Goal: Task Accomplishment & Management: Manage account settings

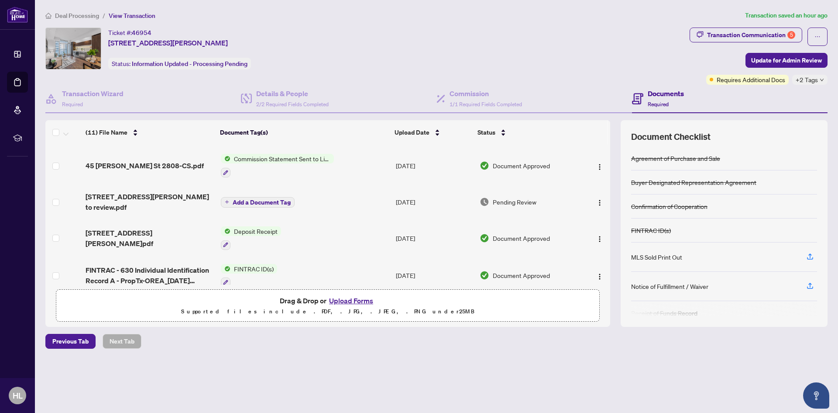
scroll to position [6, 0]
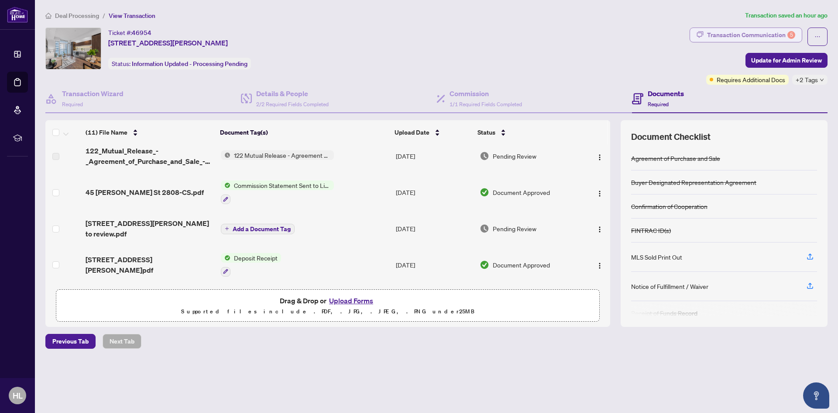
click at [779, 36] on div "Transaction Communication 5" at bounding box center [751, 35] width 88 height 14
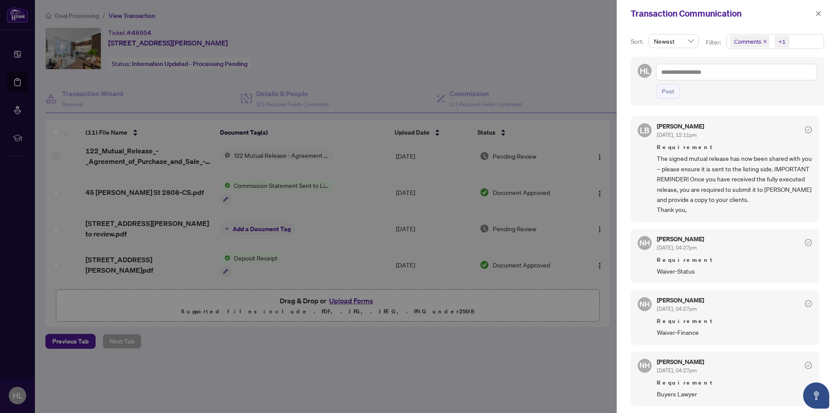
click at [248, 154] on div at bounding box center [419, 206] width 838 height 413
click at [819, 14] on icon "close" at bounding box center [819, 13] width 5 height 5
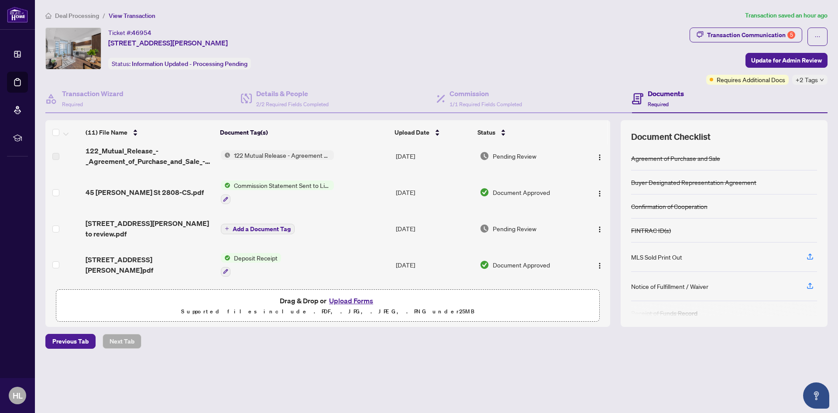
click at [263, 154] on span "122 Mutual Release - Agreement of Purchase and Sale" at bounding box center [282, 155] width 103 height 10
click at [259, 188] on span "122 Mutual Release - Agreement of Purchase and Sale" at bounding box center [282, 188] width 130 height 19
click at [262, 153] on span "122 Mutual Release - Agreement of Purchase and Sale" at bounding box center [282, 155] width 103 height 10
click at [597, 156] on img "button" at bounding box center [599, 157] width 7 height 7
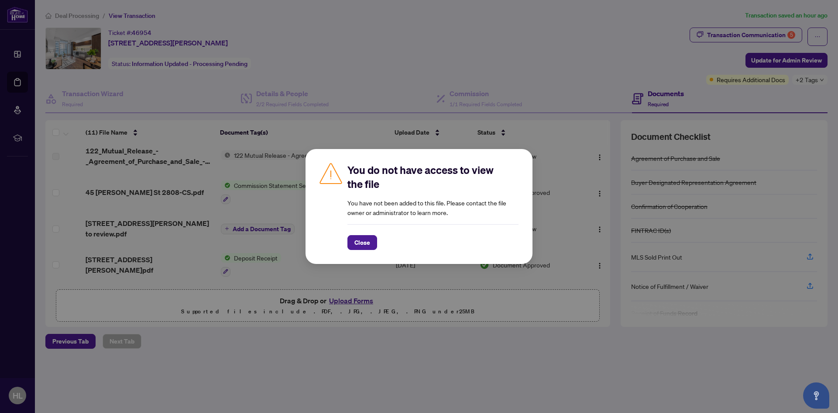
drag, startPoint x: 362, startPoint y: 241, endPoint x: 303, endPoint y: 226, distance: 59.8
click at [362, 240] on span "Close" at bounding box center [363, 242] width 16 height 14
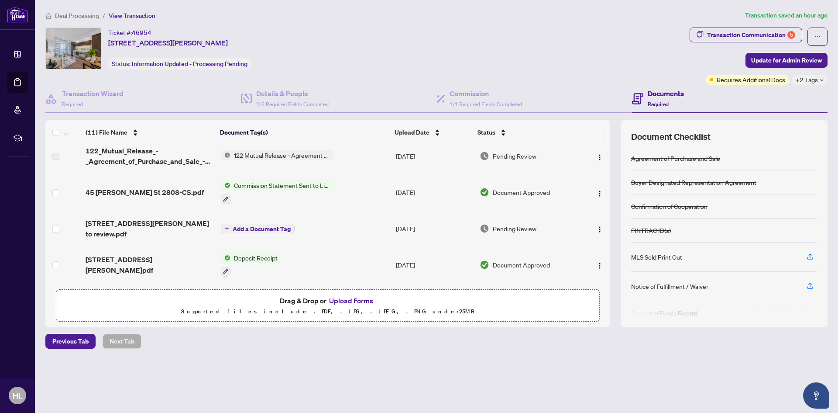
click at [128, 155] on span "122_Mutual_Release_-_Agreement_of_Purchase_and_Sale_-_PropTx-[PERSON_NAME] 2 1 …" at bounding box center [150, 155] width 128 height 21
click at [243, 154] on span "122 Mutual Release - Agreement of Purchase and Sale" at bounding box center [282, 155] width 103 height 10
click at [239, 185] on span "122 Mutual Release - Agreement of Purchase and Sale" at bounding box center [282, 188] width 130 height 19
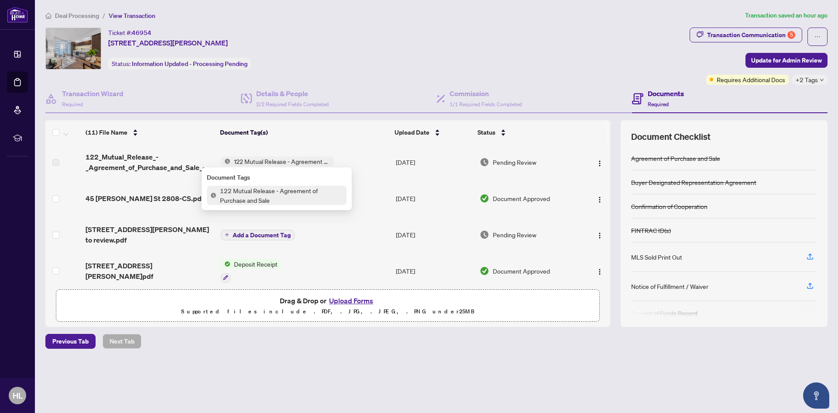
click at [58, 164] on label at bounding box center [55, 163] width 7 height 10
click at [597, 162] on img "button" at bounding box center [599, 163] width 7 height 7
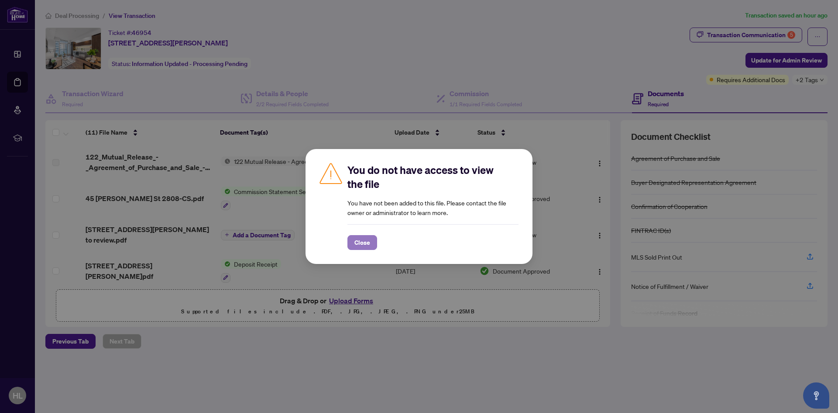
click at [360, 239] on span "Close" at bounding box center [363, 242] width 16 height 14
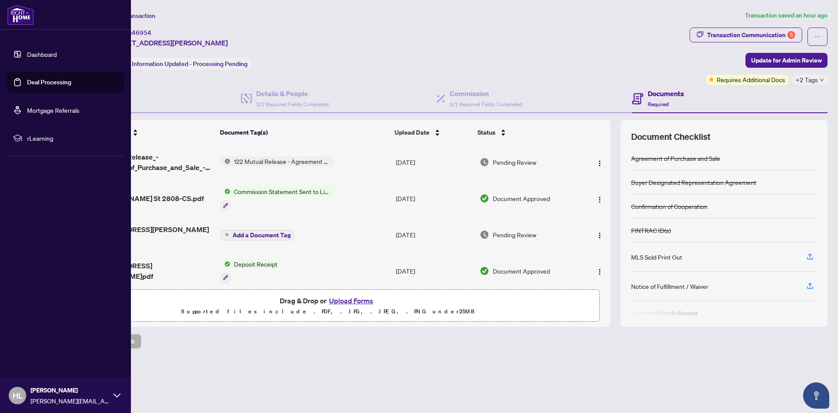
click at [43, 55] on link "Dashboard" at bounding box center [42, 54] width 30 height 8
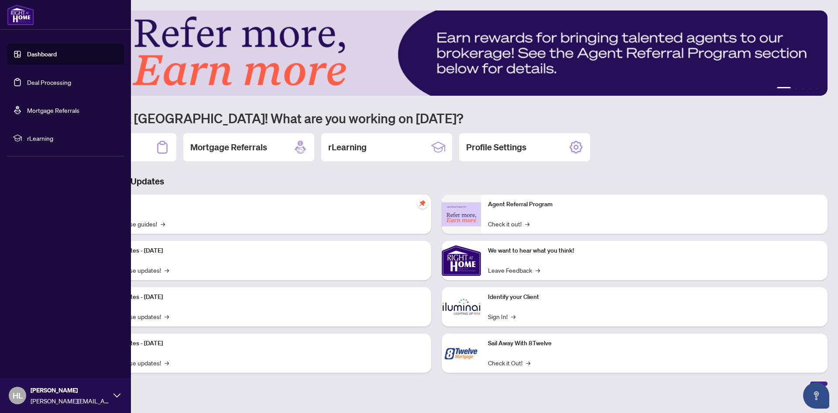
click at [47, 81] on link "Deal Processing" at bounding box center [49, 82] width 44 height 8
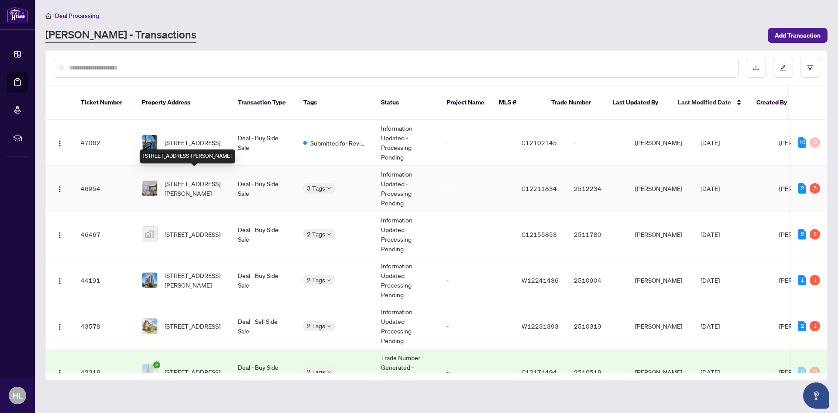
click at [186, 180] on span "[STREET_ADDRESS][PERSON_NAME]" at bounding box center [194, 188] width 59 height 19
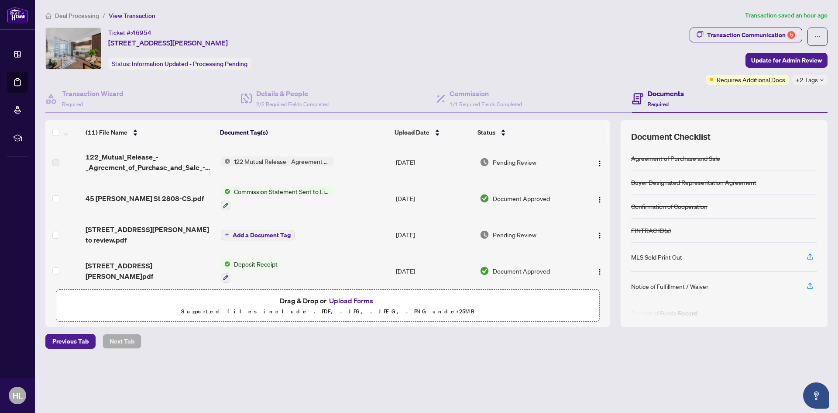
click at [152, 167] on span "122_Mutual_Release_-_Agreement_of_Purchase_and_Sale_-_PropTx-[PERSON_NAME] 2 1 …" at bounding box center [150, 162] width 128 height 21
click at [245, 164] on span "122 Mutual Release - Agreement of Purchase and Sale" at bounding box center [282, 161] width 103 height 10
click at [251, 192] on span "122 Mutual Release - Agreement of Purchase and Sale" at bounding box center [282, 195] width 130 height 19
click at [251, 191] on span "122 Mutual Release - Agreement of Purchase and Sale" at bounding box center [282, 195] width 130 height 19
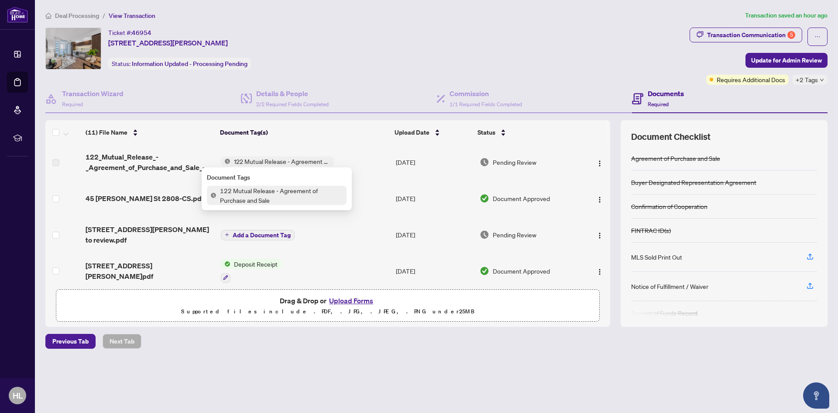
click at [508, 165] on span "Pending Review" at bounding box center [515, 162] width 44 height 10
click at [596, 163] on img "button" at bounding box center [599, 163] width 7 height 7
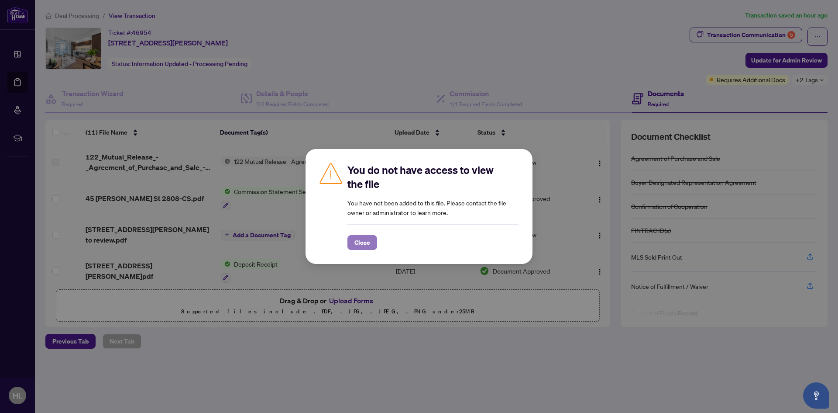
click at [362, 240] on span "Close" at bounding box center [363, 242] width 16 height 14
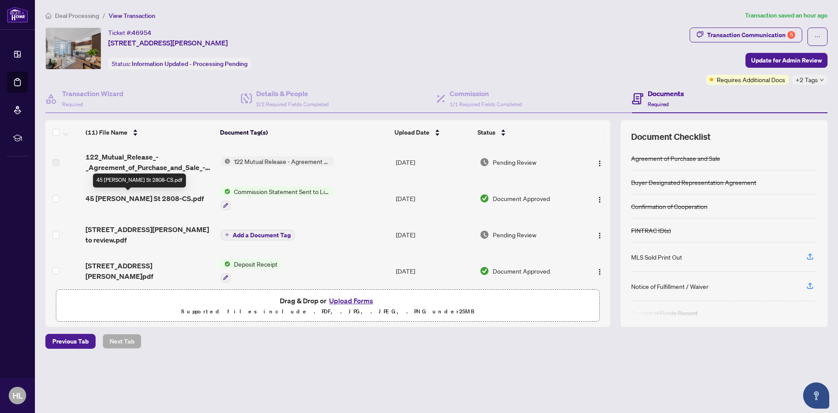
click at [128, 195] on span "45 [PERSON_NAME] St 2808-CS.pdf" at bounding box center [145, 198] width 118 height 10
click at [719, 34] on div "Transaction Communication 5" at bounding box center [751, 35] width 88 height 14
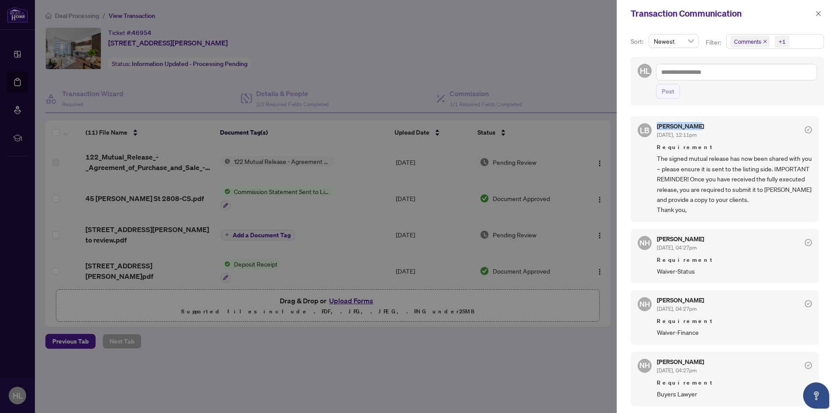
drag, startPoint x: 657, startPoint y: 126, endPoint x: 694, endPoint y: 124, distance: 36.7
click at [694, 124] on h5 "[PERSON_NAME]" at bounding box center [680, 126] width 47 height 6
click at [439, 346] on div at bounding box center [419, 206] width 838 height 413
click at [541, 57] on div at bounding box center [419, 206] width 838 height 413
click at [817, 12] on icon "close" at bounding box center [819, 13] width 6 height 6
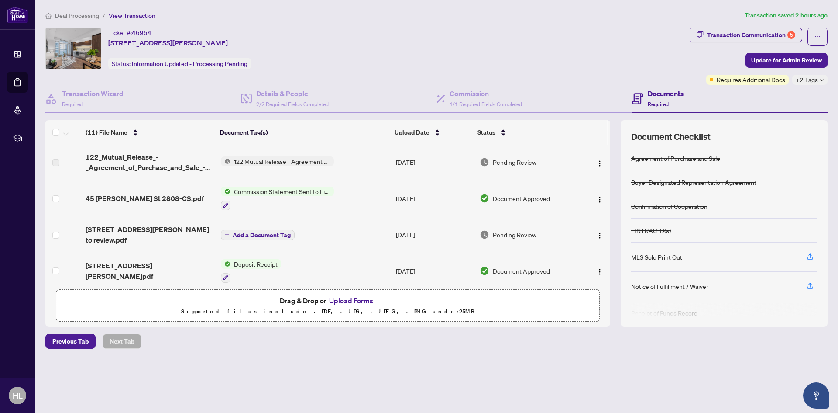
click at [821, 80] on icon "down" at bounding box center [822, 80] width 4 height 4
click at [760, 99] on span "Mutual Release" at bounding box center [777, 98] width 42 height 10
click at [763, 98] on span "Mutual Release" at bounding box center [777, 98] width 42 height 10
click at [600, 69] on div "Ticket #: 46954 2808-45 Charles St, Toronto, Ontario M4Y 0B8, Canada Status: In…" at bounding box center [366, 56] width 645 height 57
click at [821, 79] on icon "down" at bounding box center [822, 80] width 4 height 4
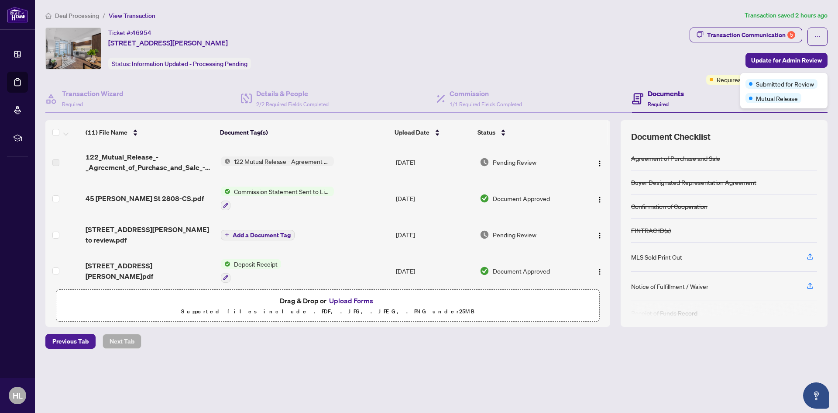
click at [622, 72] on div "Ticket #: 46954 2808-45 Charles St, Toronto, Ontario M4Y 0B8, Canada Status: In…" at bounding box center [366, 56] width 645 height 57
click at [662, 96] on h4 "Documents" at bounding box center [666, 93] width 36 height 10
click at [663, 93] on h4 "Documents" at bounding box center [666, 93] width 36 height 10
click at [135, 130] on div "(11) File Name" at bounding box center [150, 133] width 128 height 10
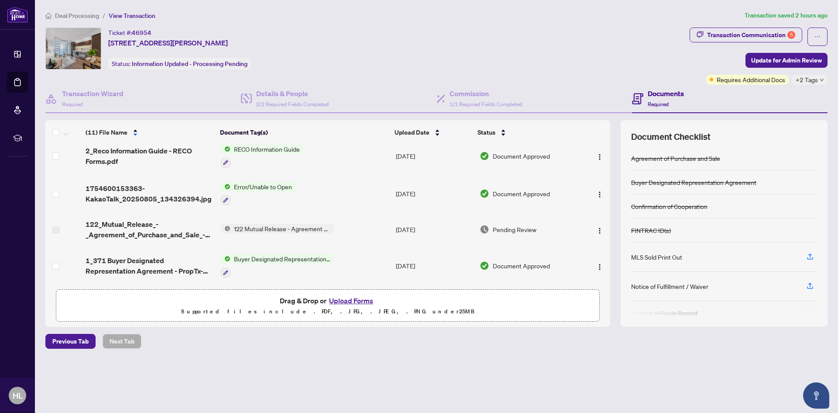
scroll to position [268, 0]
click at [306, 227] on span "122 Mutual Release - Agreement of Purchase and Sale" at bounding box center [282, 229] width 103 height 10
click at [289, 258] on span "122 Mutual Release - Agreement of Purchase and Sale" at bounding box center [282, 260] width 130 height 19
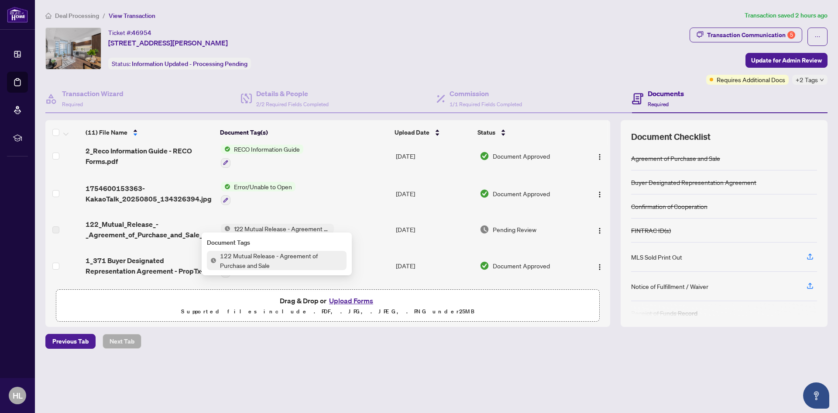
click at [289, 258] on span "122 Mutual Release - Agreement of Purchase and Sale" at bounding box center [282, 260] width 130 height 19
click at [763, 62] on span "Update for Admin Review" at bounding box center [787, 60] width 71 height 14
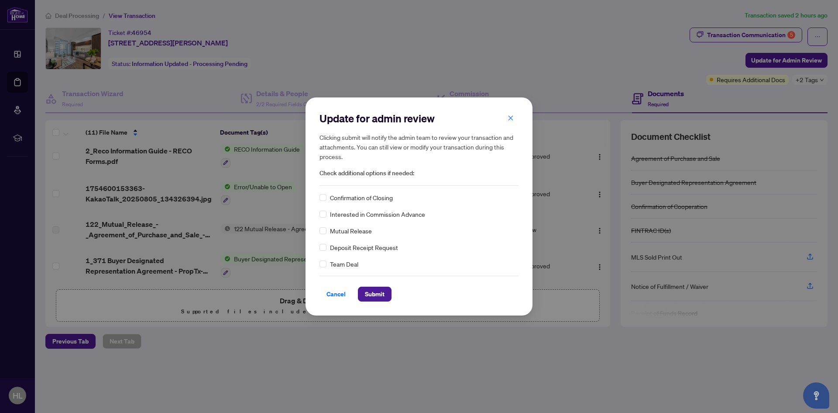
click at [620, 53] on div "Update for admin review Clicking submit will notify the admin team to review yo…" at bounding box center [419, 206] width 838 height 413
click at [510, 118] on icon "close" at bounding box center [511, 118] width 6 height 6
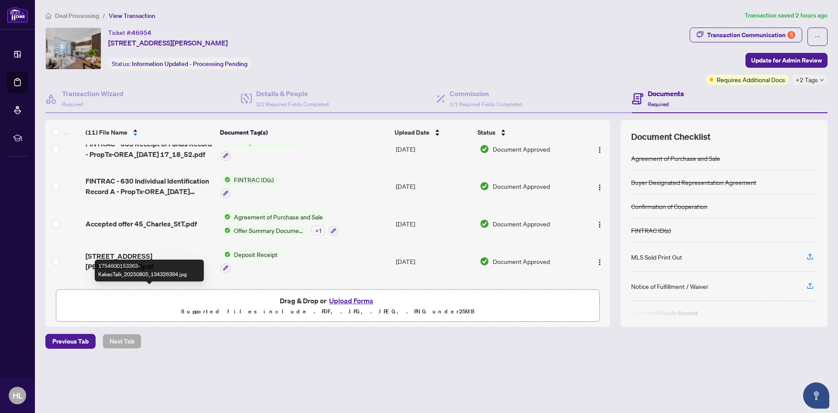
scroll to position [0, 0]
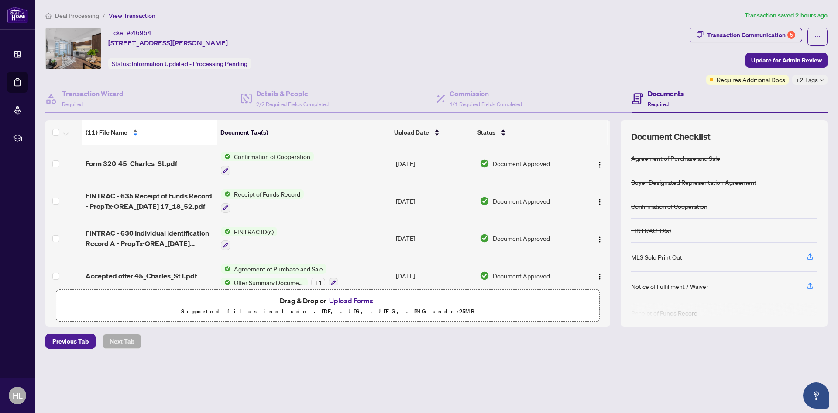
click at [135, 131] on div "(11) File Name" at bounding box center [150, 133] width 128 height 10
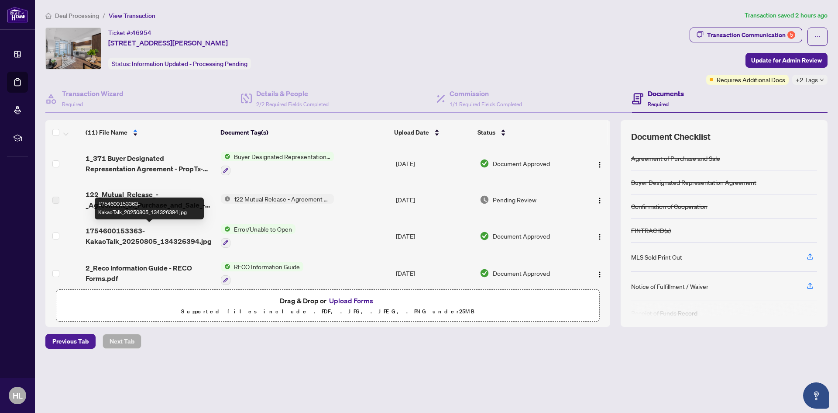
click at [179, 203] on div "1754600153363-KakaoTalk_20250805_134326394.jpg" at bounding box center [149, 208] width 109 height 22
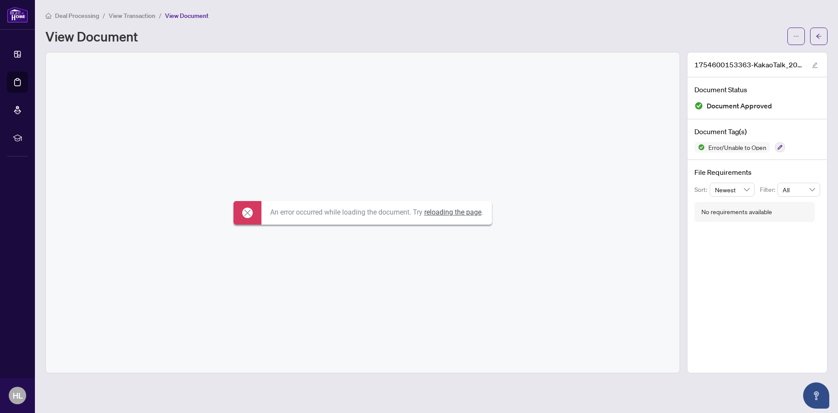
click at [439, 213] on link "reloading the page" at bounding box center [452, 212] width 57 height 8
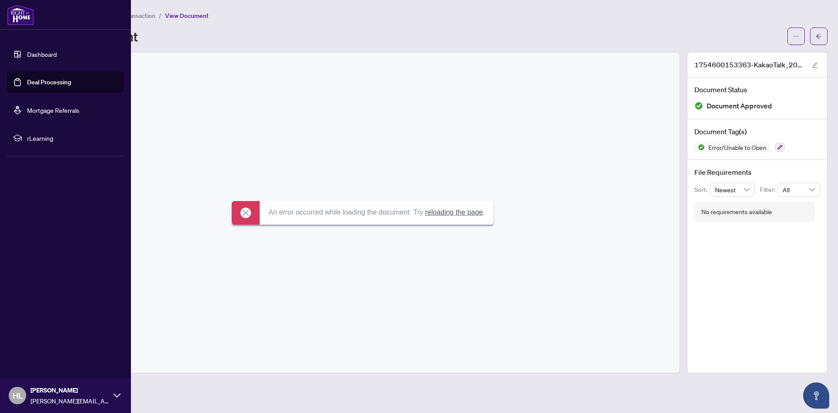
click at [45, 55] on link "Dashboard" at bounding box center [42, 54] width 30 height 8
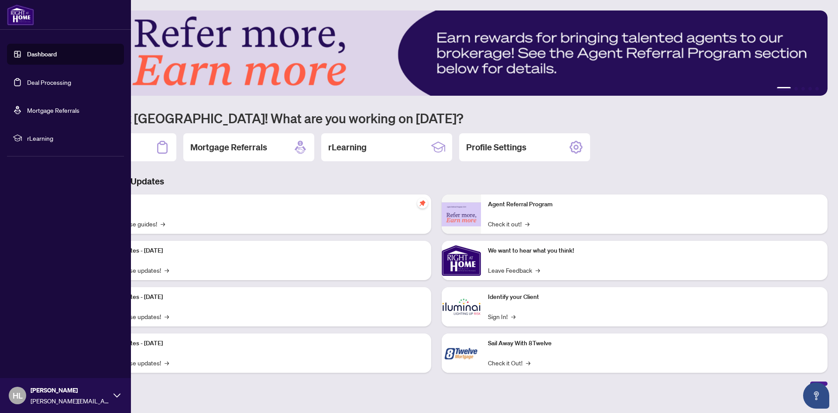
click at [46, 83] on link "Deal Processing" at bounding box center [49, 82] width 44 height 8
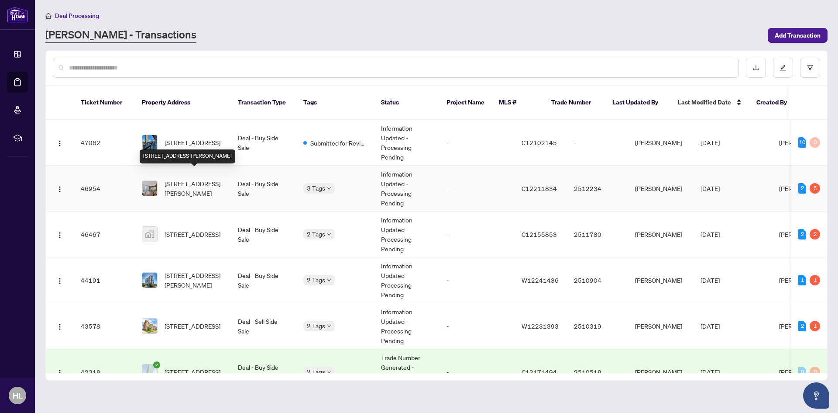
click at [181, 181] on span "[STREET_ADDRESS][PERSON_NAME]" at bounding box center [194, 188] width 59 height 19
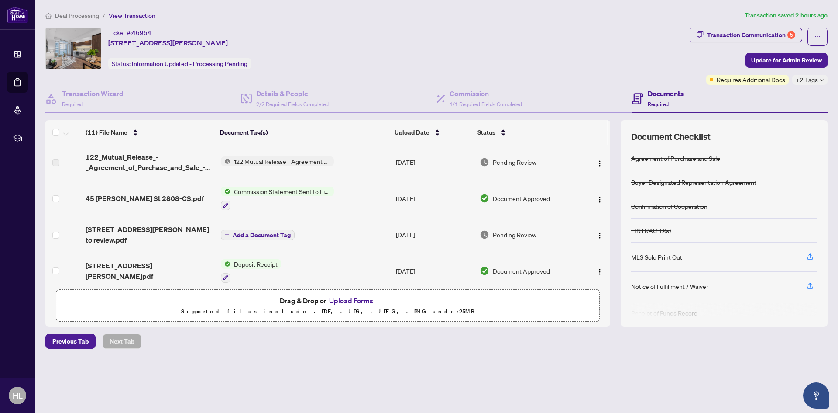
click at [252, 162] on span "122 Mutual Release - Agreement of Purchase and Sale" at bounding box center [282, 161] width 103 height 10
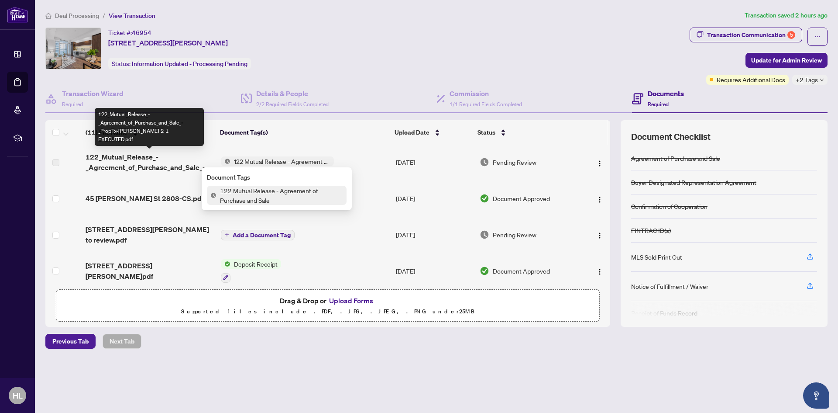
click at [110, 154] on span "122_Mutual_Release_-_Agreement_of_Purchase_and_Sale_-_PropTx-OREA 2 1 EXECUTED.…" at bounding box center [150, 162] width 128 height 21
click at [88, 163] on span "122_Mutual_Release_-_Agreement_of_Purchase_and_Sale_-_PropTx-[PERSON_NAME] 2 1 …" at bounding box center [150, 162] width 128 height 21
click at [107, 167] on span "122_Mutual_Release_-_Agreement_of_Purchase_and_Sale_-_PropTx-[PERSON_NAME] 2 1 …" at bounding box center [150, 162] width 128 height 21
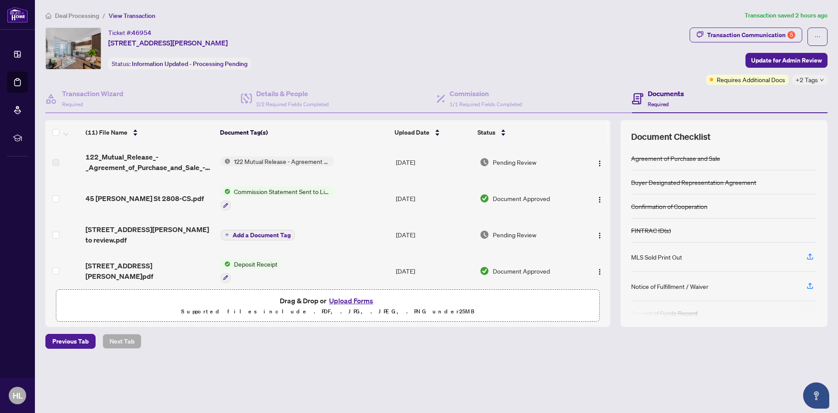
click at [83, 165] on td "122_Mutual_Release_-_Agreement_of_Purchase_and_Sale_-_PropTx-[PERSON_NAME] 2 1 …" at bounding box center [149, 162] width 135 height 35
click at [500, 162] on span "Pending Review" at bounding box center [515, 162] width 44 height 10
click at [596, 163] on img "button" at bounding box center [599, 163] width 7 height 7
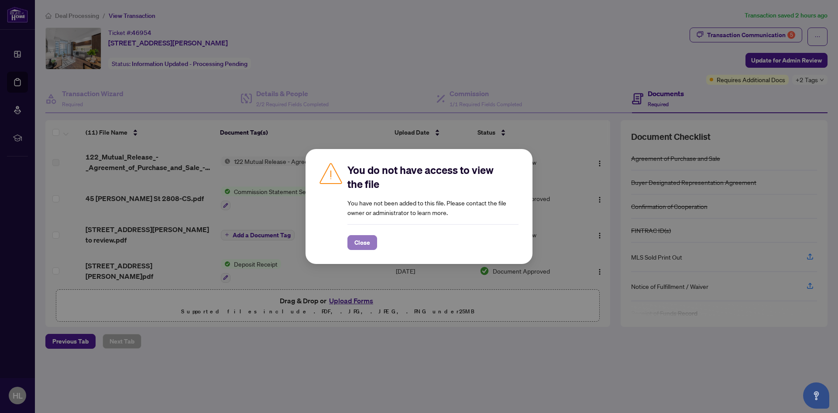
click at [364, 240] on span "Close" at bounding box center [363, 242] width 16 height 14
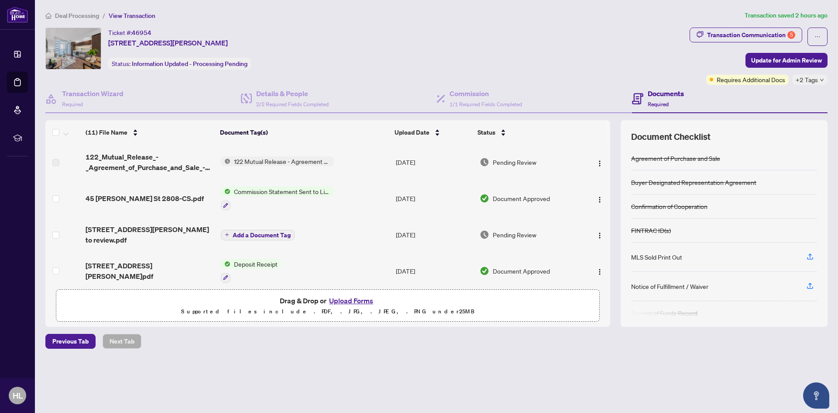
click at [246, 161] on span "122 Mutual Release - Agreement of Purchase and Sale" at bounding box center [282, 161] width 103 height 10
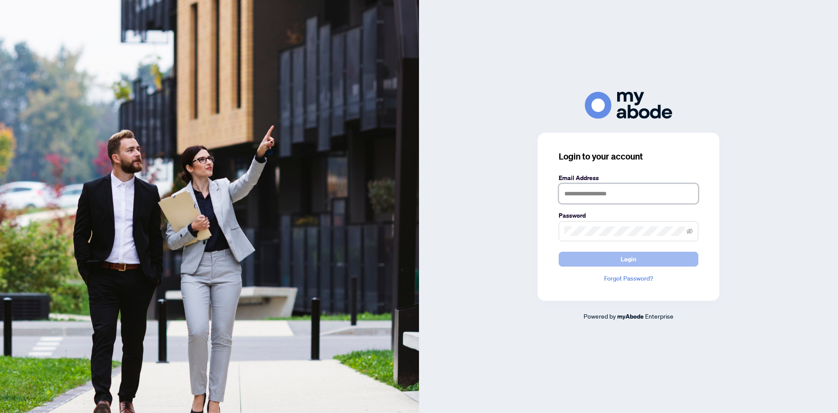
type input "**********"
click at [623, 257] on span "Login" at bounding box center [629, 259] width 16 height 14
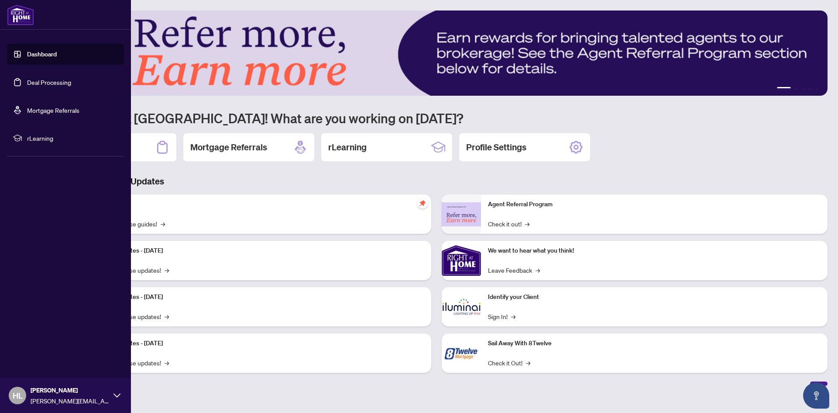
click at [33, 83] on link "Deal Processing" at bounding box center [49, 82] width 44 height 8
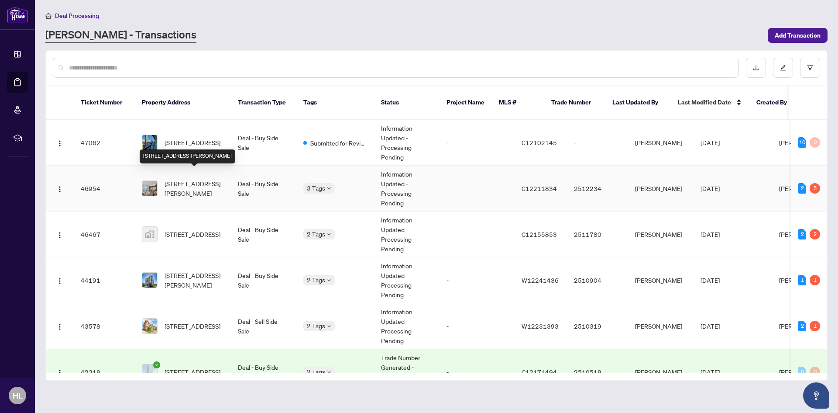
click at [178, 180] on span "[STREET_ADDRESS][PERSON_NAME]" at bounding box center [194, 188] width 59 height 19
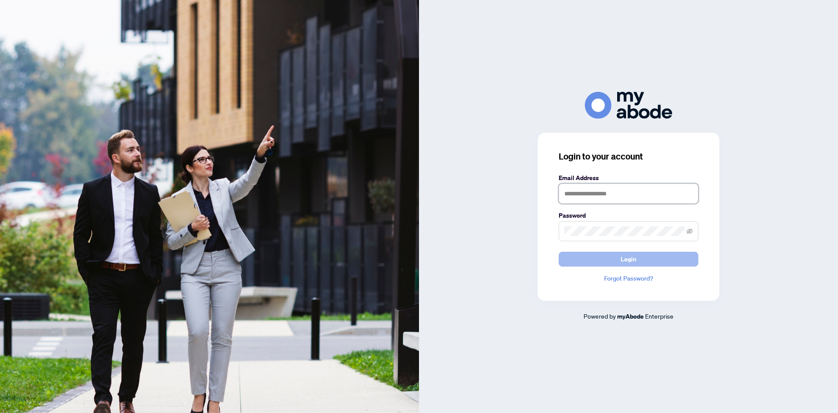
type input "**********"
click at [624, 259] on span "Login" at bounding box center [629, 259] width 16 height 14
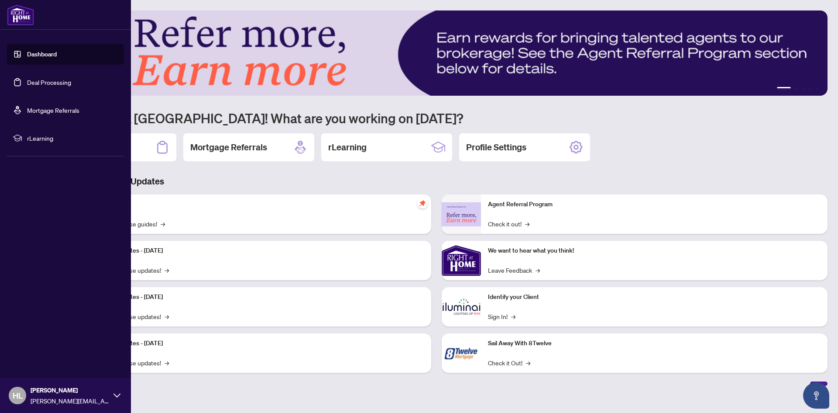
click at [42, 82] on link "Deal Processing" at bounding box center [49, 82] width 44 height 8
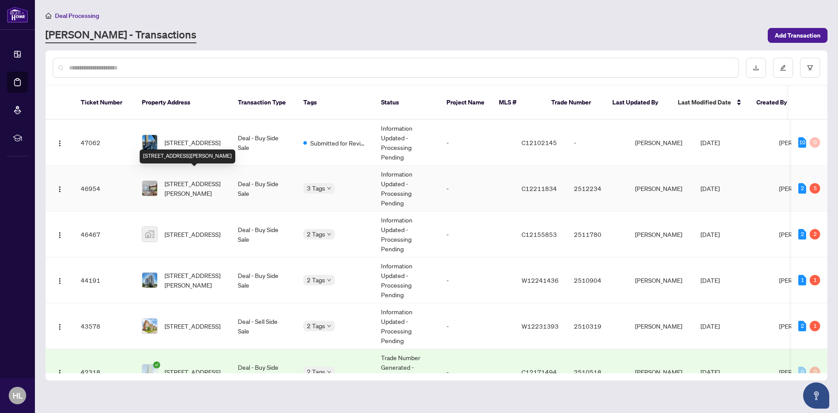
click at [186, 179] on span "[STREET_ADDRESS][PERSON_NAME]" at bounding box center [194, 188] width 59 height 19
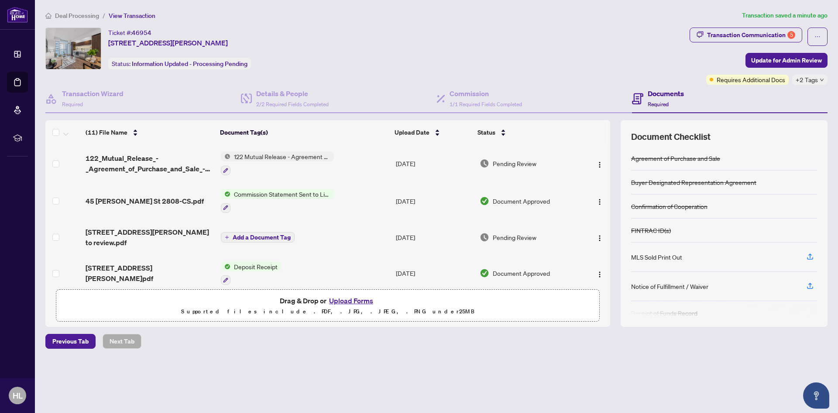
click at [265, 157] on span "122 Mutual Release - Agreement of Purchase and Sale" at bounding box center [282, 157] width 103 height 10
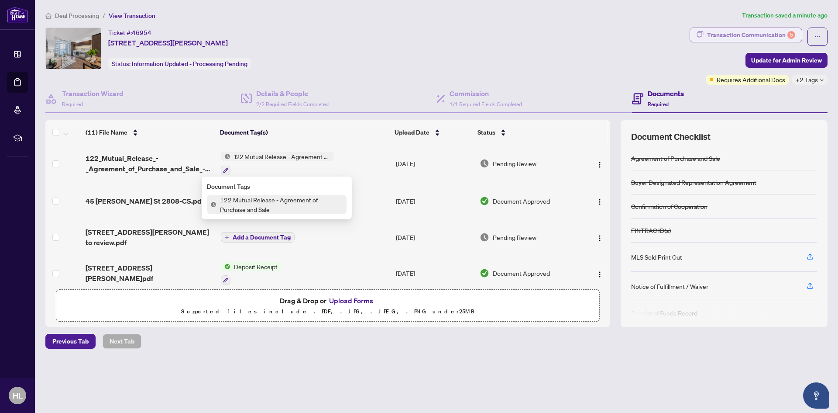
click at [737, 33] on div "Transaction Communication 5" at bounding box center [751, 35] width 88 height 14
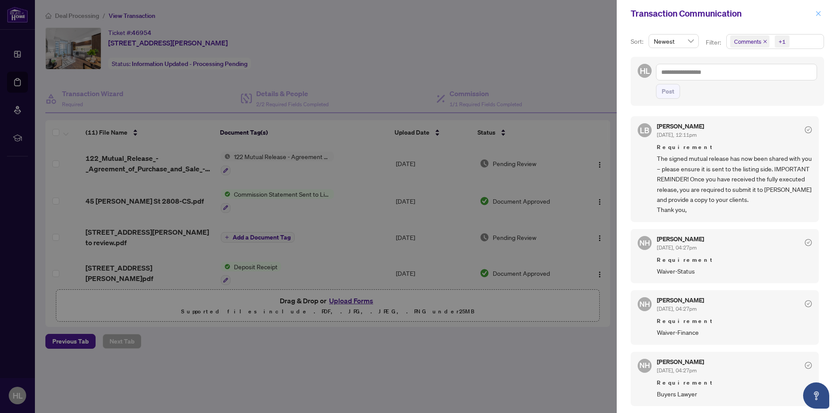
click at [817, 15] on icon "close" at bounding box center [819, 13] width 5 height 5
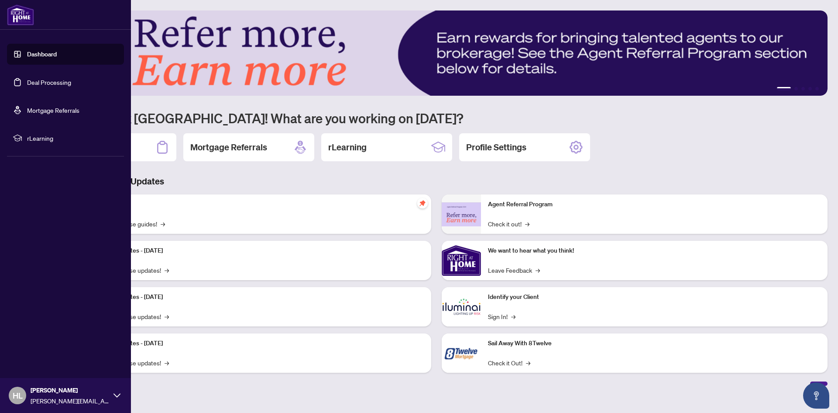
click at [41, 80] on link "Deal Processing" at bounding box center [49, 82] width 44 height 8
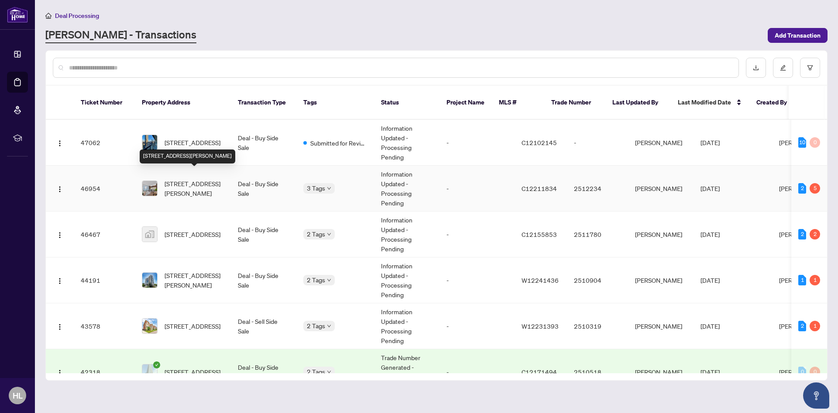
click at [182, 179] on span "[STREET_ADDRESS][PERSON_NAME]" at bounding box center [194, 188] width 59 height 19
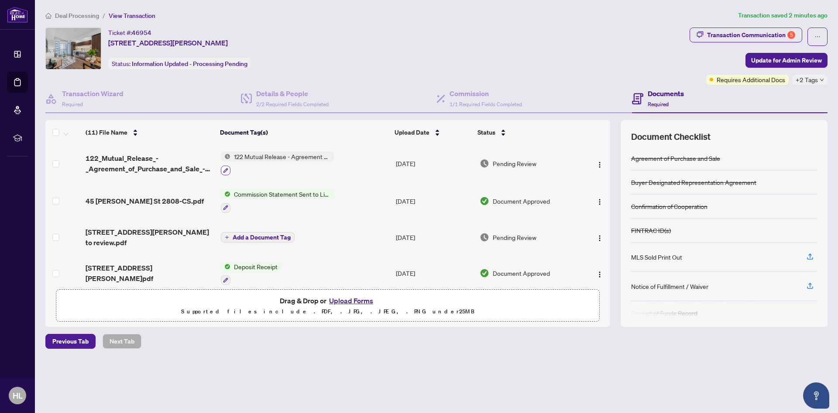
click at [225, 169] on icon "button" at bounding box center [225, 170] width 5 height 5
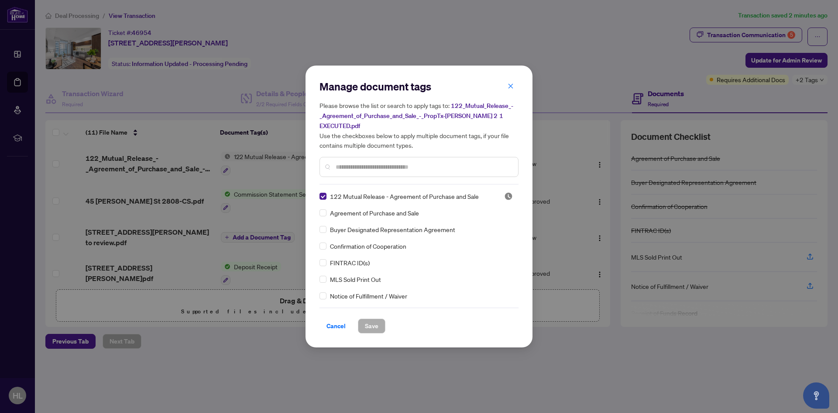
drag, startPoint x: 465, startPoint y: 119, endPoint x: 469, endPoint y: 114, distance: 7.1
click at [465, 117] on span "122_Mutual_Release_-_Agreement_of_Purchase_and_Sale_-_PropTx-[PERSON_NAME] 2 1 …" at bounding box center [417, 116] width 194 height 28
click at [510, 88] on icon "close" at bounding box center [511, 85] width 5 height 5
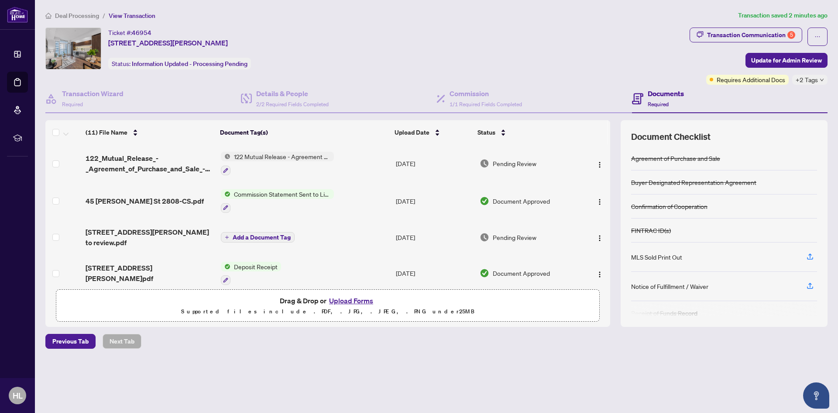
click at [520, 164] on span "Pending Review" at bounding box center [515, 164] width 44 height 10
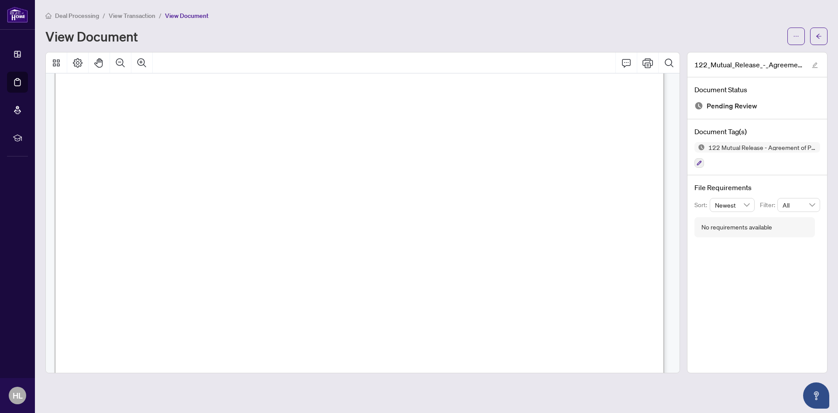
scroll to position [246, 0]
click at [795, 35] on icon "ellipsis" at bounding box center [796, 36] width 6 height 6
click at [747, 54] on span "Download" at bounding box center [765, 55] width 66 height 10
